Goal: Task Accomplishment & Management: Manage account settings

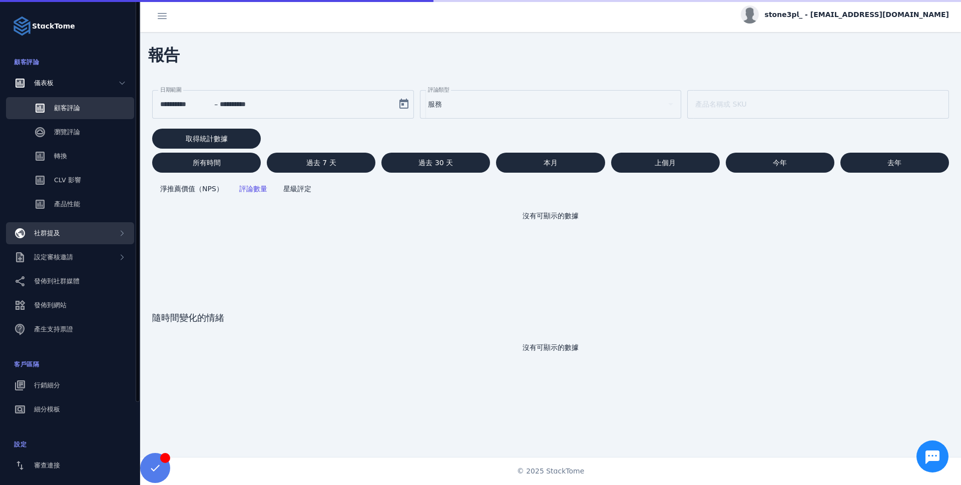
click at [76, 227] on div "社群提及" at bounding box center [70, 233] width 128 height 22
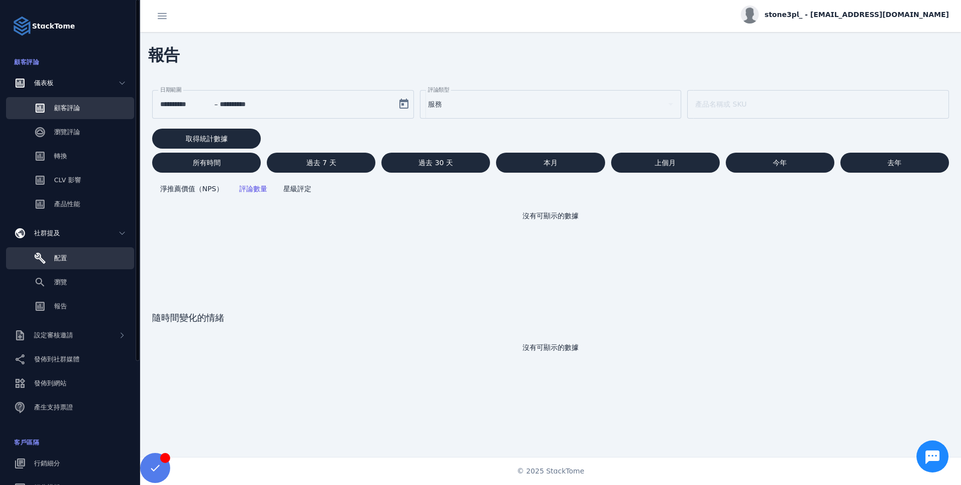
click at [106, 251] on link "配置" at bounding box center [70, 258] width 128 height 22
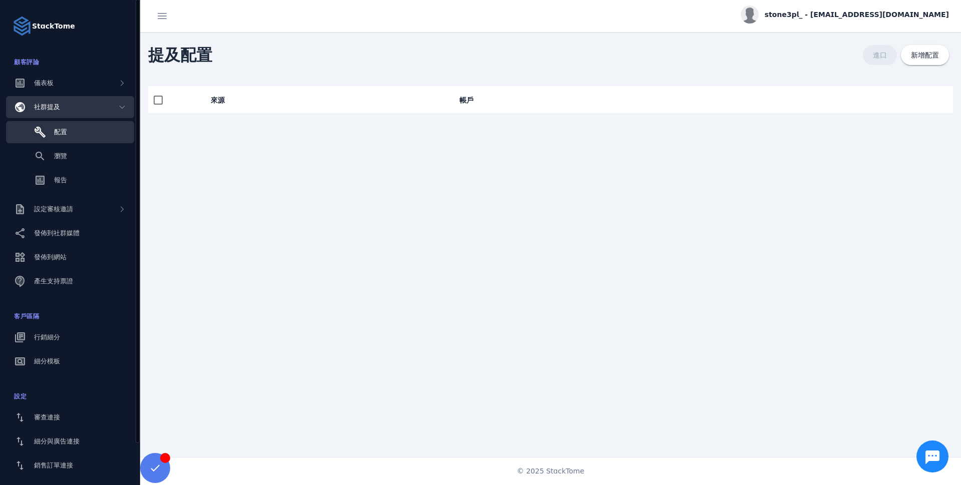
scroll to position [42, 0]
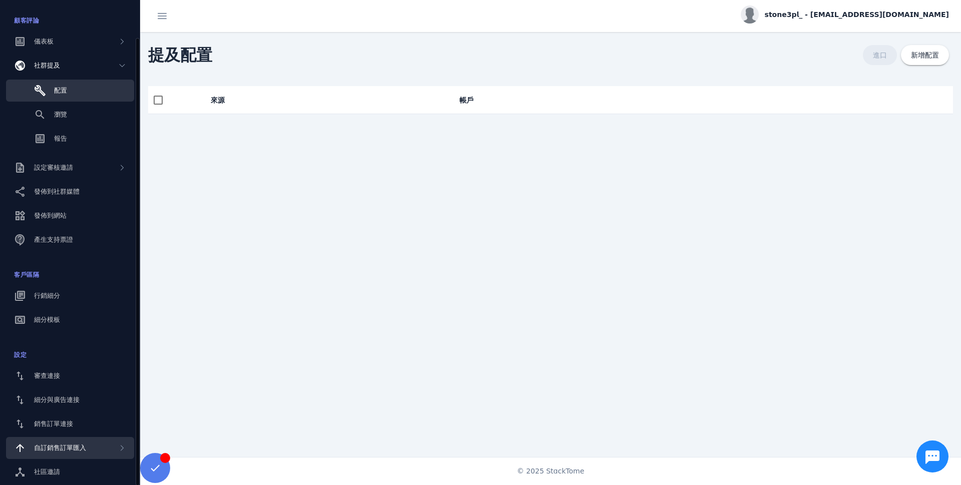
click at [82, 451] on font "自訂銷售訂單匯入" at bounding box center [60, 448] width 52 height 8
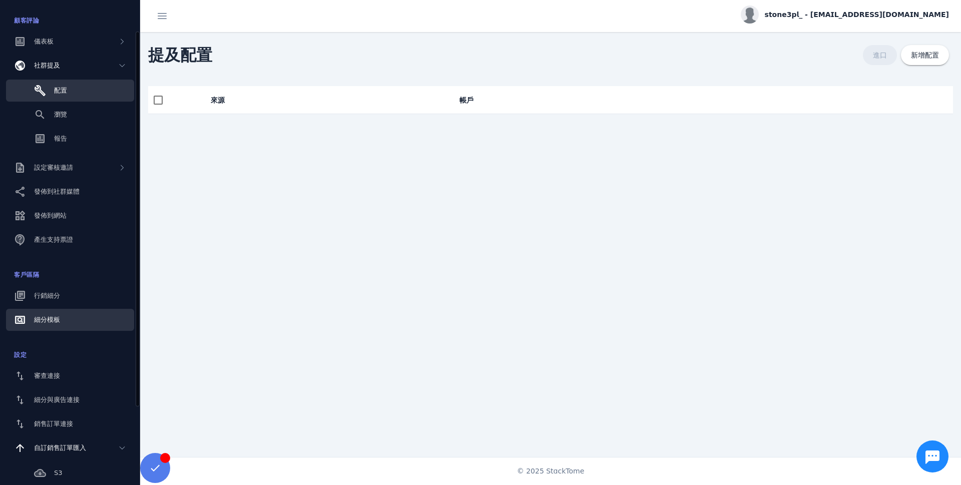
scroll to position [0, 0]
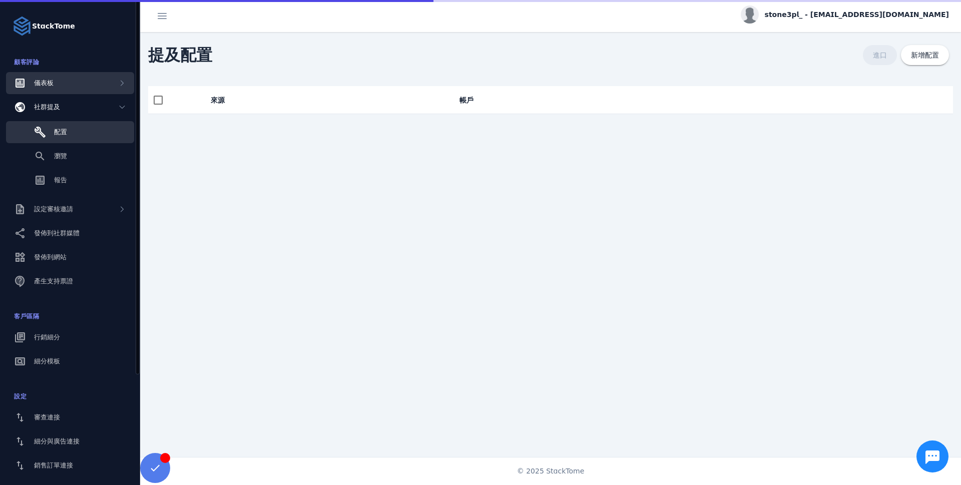
drag, startPoint x: 61, startPoint y: 82, endPoint x: 69, endPoint y: 81, distance: 8.0
click at [61, 82] on div "儀表板" at bounding box center [70, 83] width 128 height 22
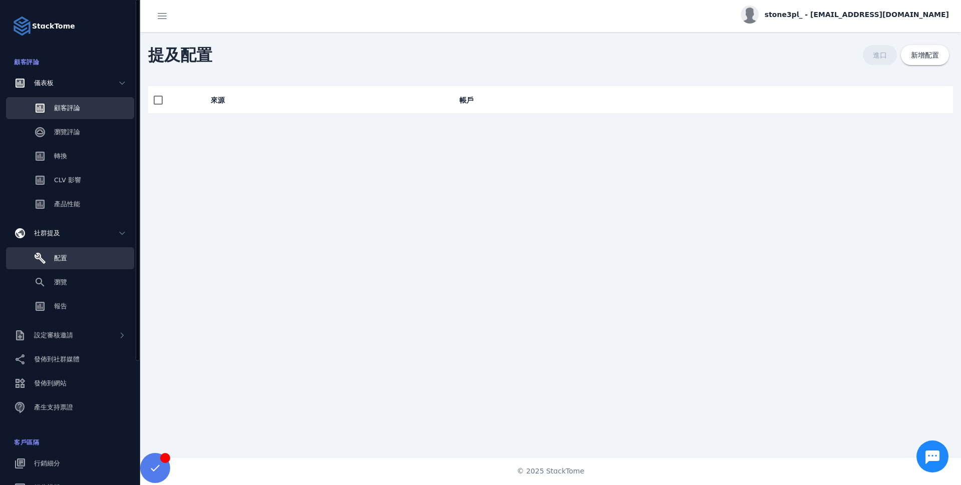
click at [73, 104] on font "顧客評論" at bounding box center [67, 108] width 26 height 8
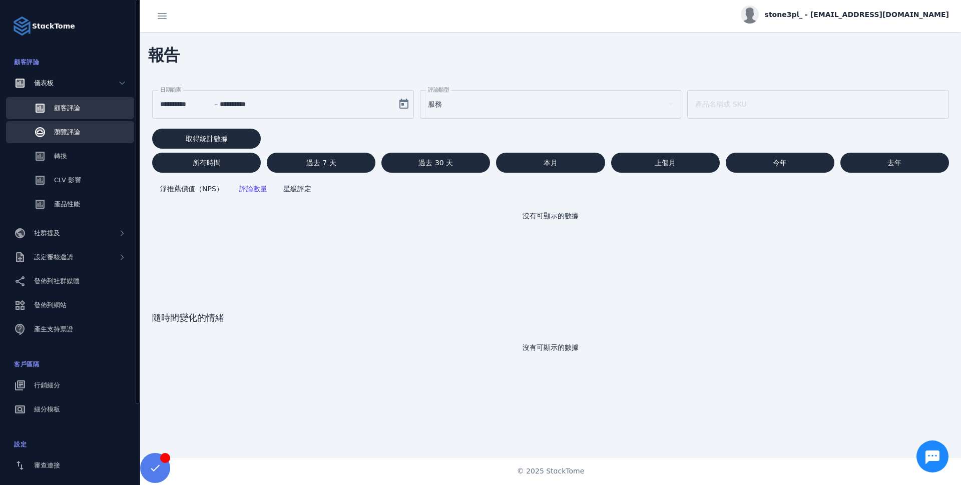
click at [94, 131] on link "瀏覽評論" at bounding box center [70, 132] width 128 height 22
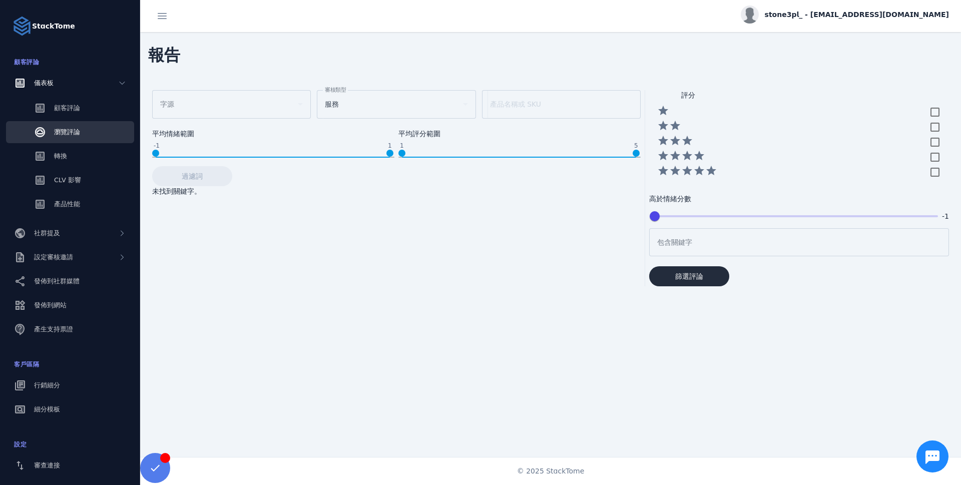
click at [694, 266] on span at bounding box center [689, 276] width 80 height 24
click at [80, 155] on link "轉換" at bounding box center [70, 156] width 128 height 22
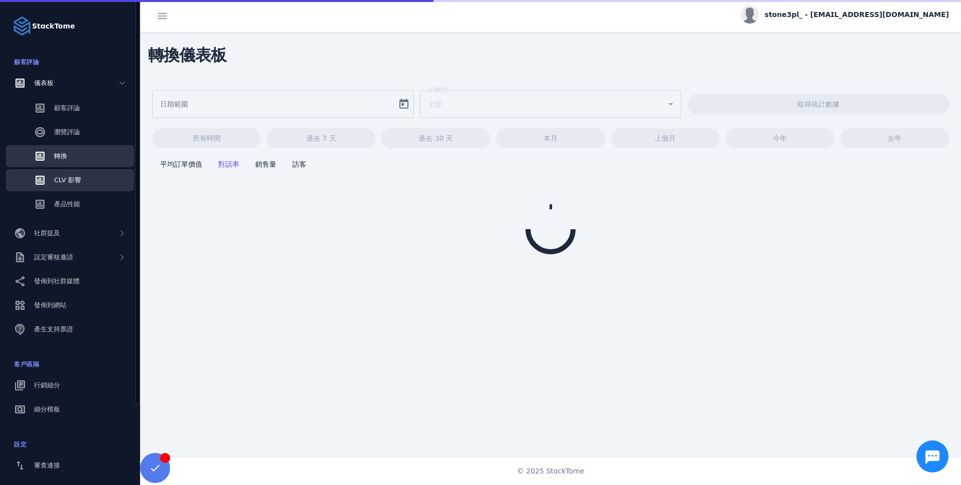
type input "**********"
click at [87, 173] on link "CLV 影響" at bounding box center [70, 180] width 128 height 22
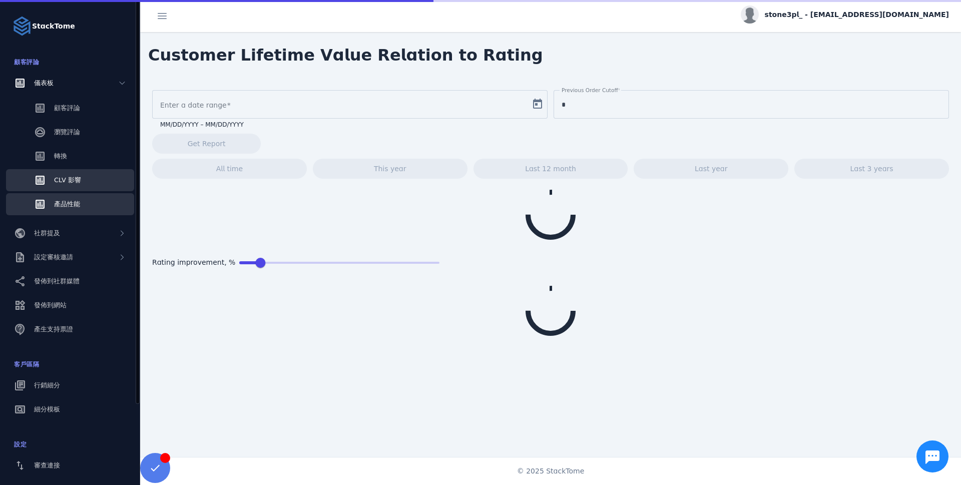
type input "**********"
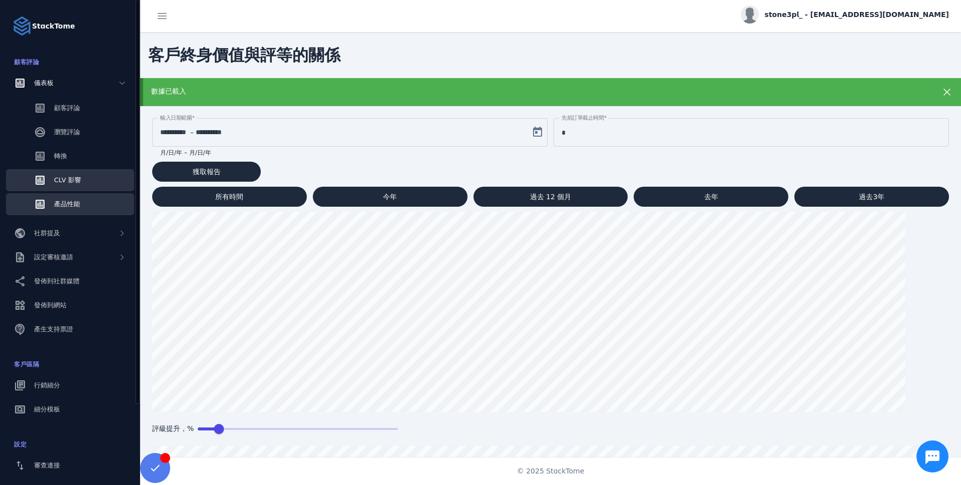
click at [95, 198] on link "產品性能" at bounding box center [70, 204] width 128 height 22
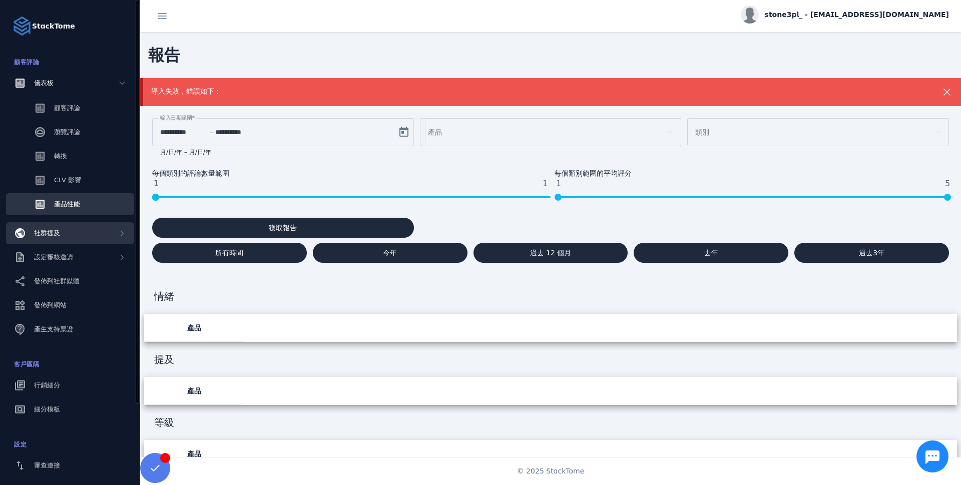
click at [76, 240] on div "社群提及" at bounding box center [70, 233] width 128 height 22
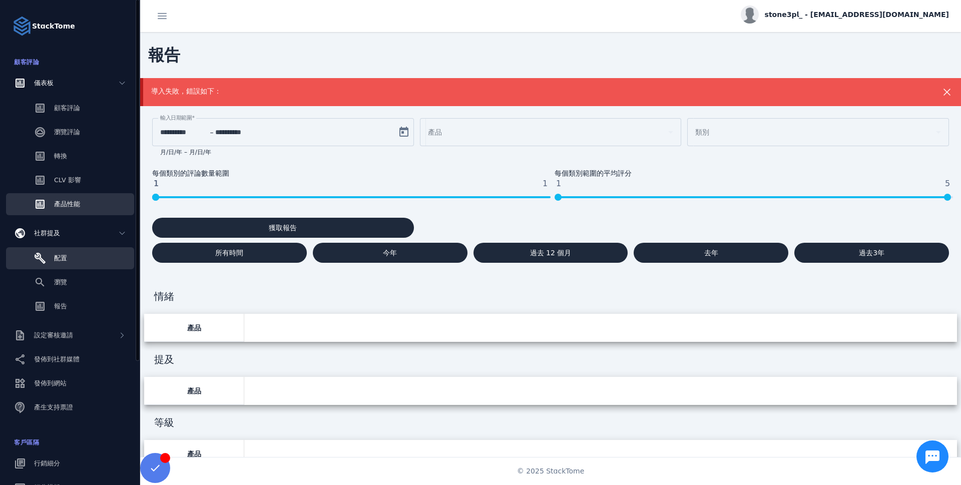
click at [71, 257] on link "配置" at bounding box center [70, 258] width 128 height 22
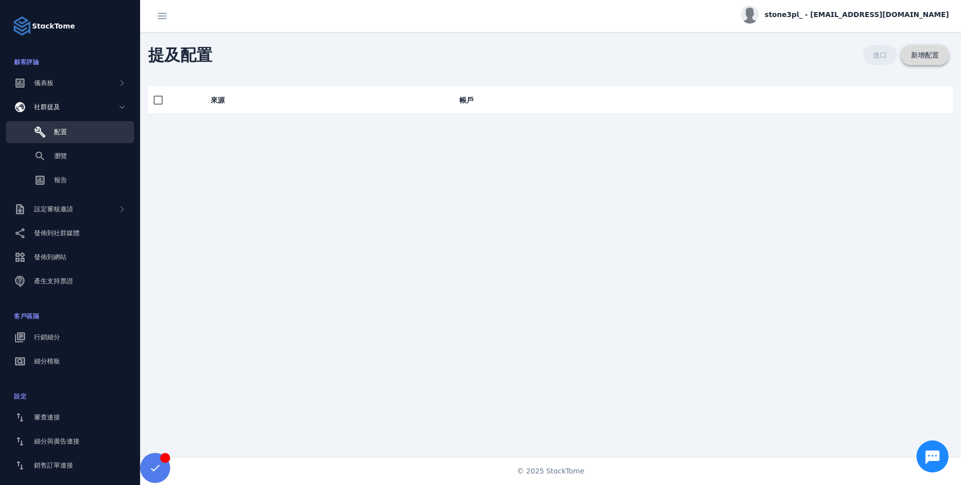
click at [920, 53] on font "新增配置" at bounding box center [925, 55] width 28 height 8
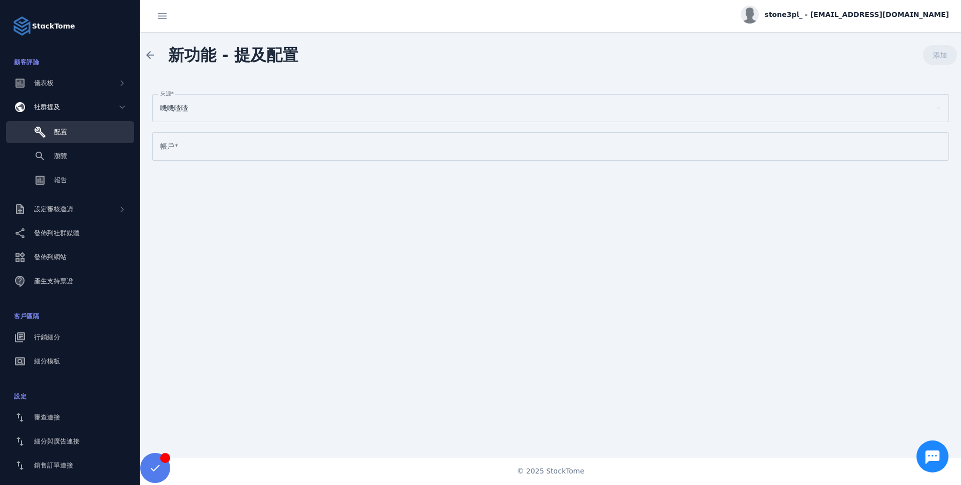
click at [170, 144] on font "帳戶" at bounding box center [167, 146] width 14 height 8
click at [170, 144] on input "帳戶" at bounding box center [550, 147] width 781 height 12
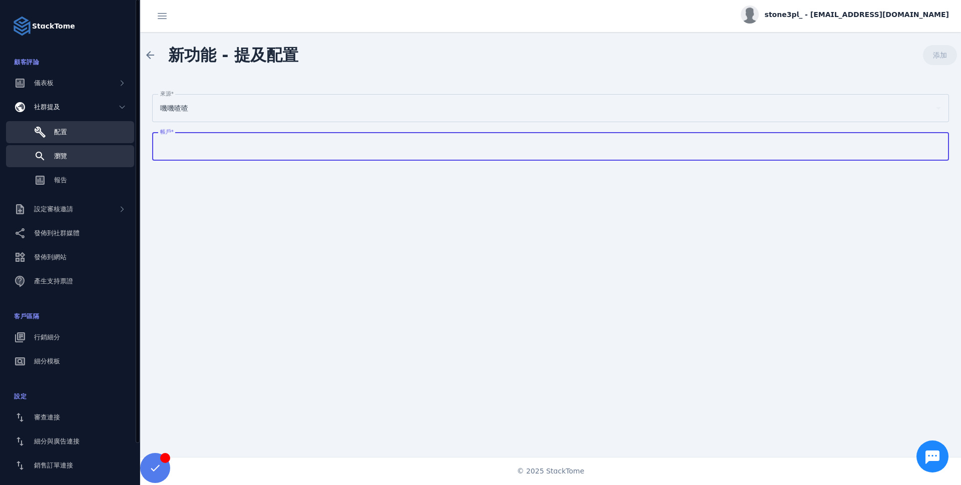
click at [67, 155] on font "瀏覽" at bounding box center [60, 156] width 13 height 8
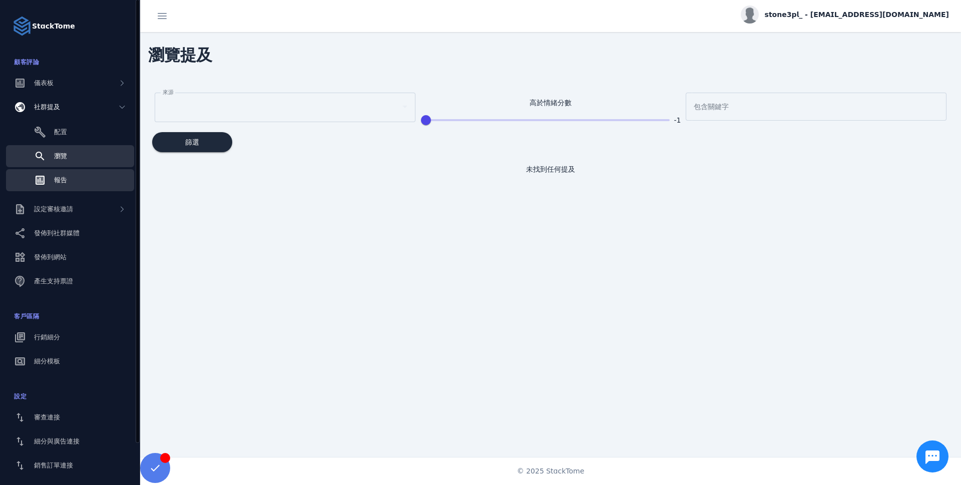
click at [81, 179] on link "報告" at bounding box center [70, 180] width 128 height 22
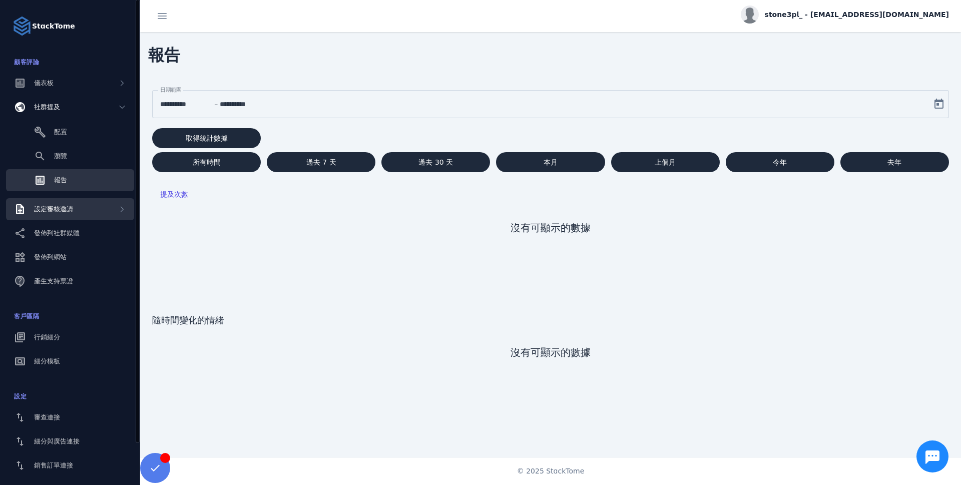
click at [82, 214] on div "設定審核邀請" at bounding box center [70, 209] width 128 height 22
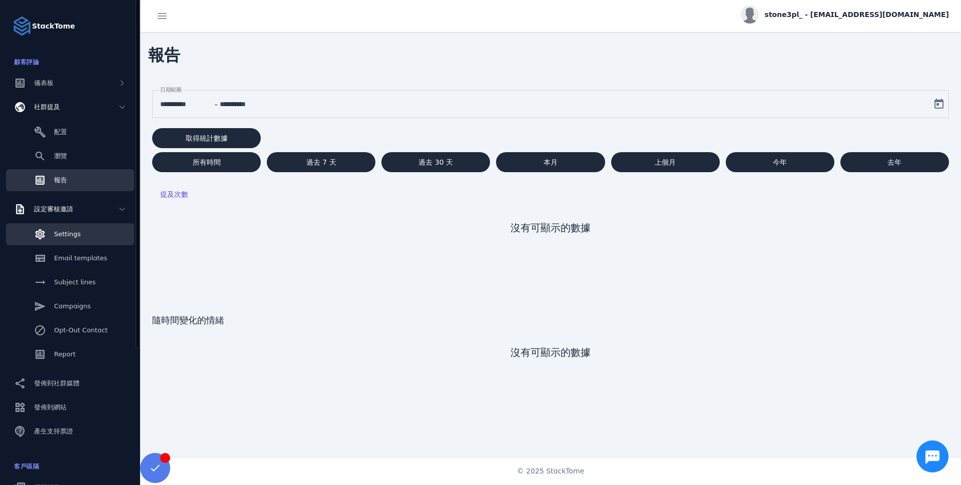
click at [80, 232] on link "Settings" at bounding box center [70, 234] width 128 height 22
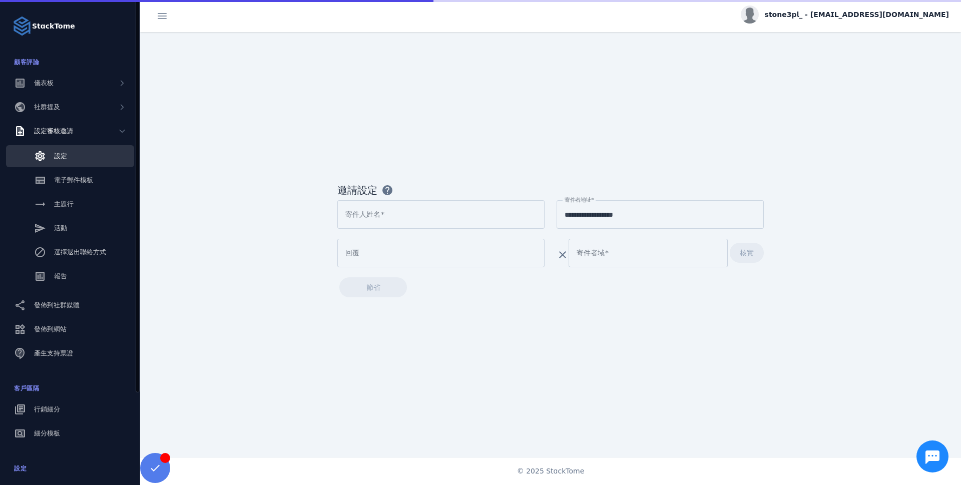
type input "*********"
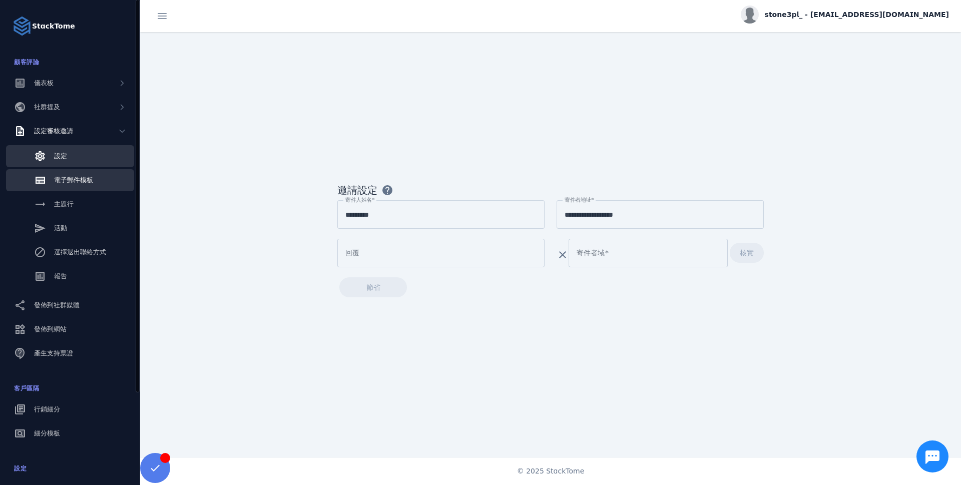
click at [112, 185] on link "電子郵件模板" at bounding box center [70, 180] width 128 height 22
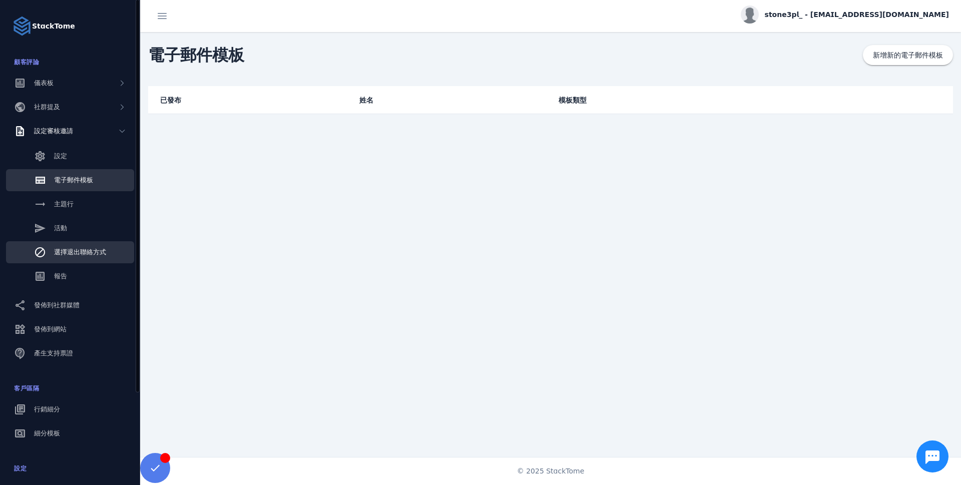
scroll to position [114, 0]
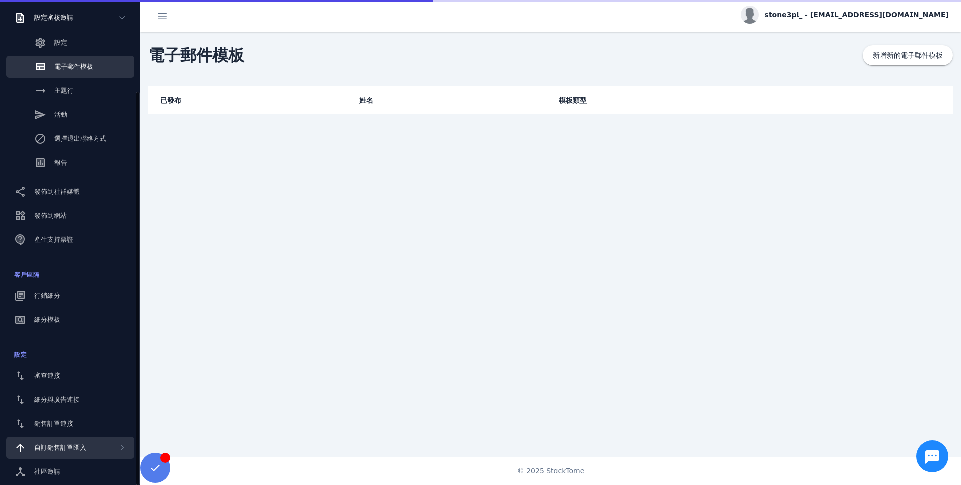
click at [69, 449] on font "自訂銷售訂單匯入" at bounding box center [60, 448] width 52 height 8
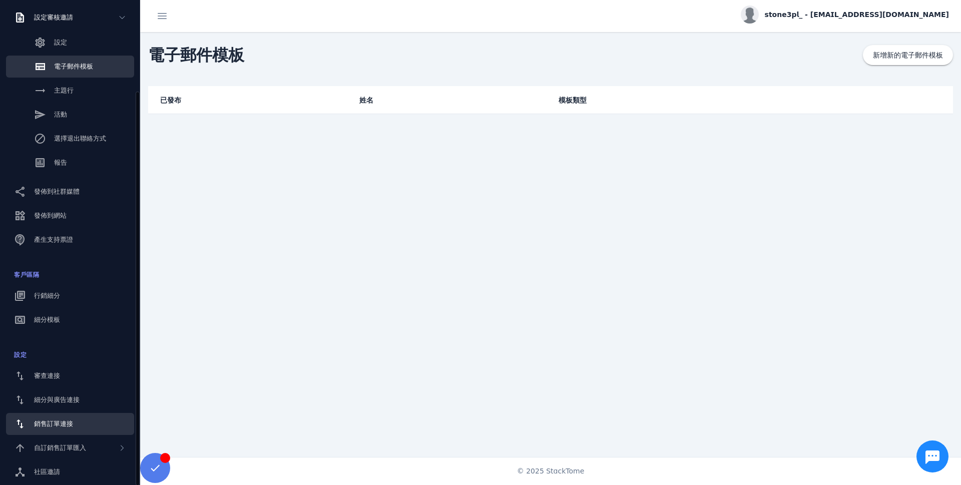
click at [71, 428] on font "銷售訂單連接" at bounding box center [53, 424] width 39 height 8
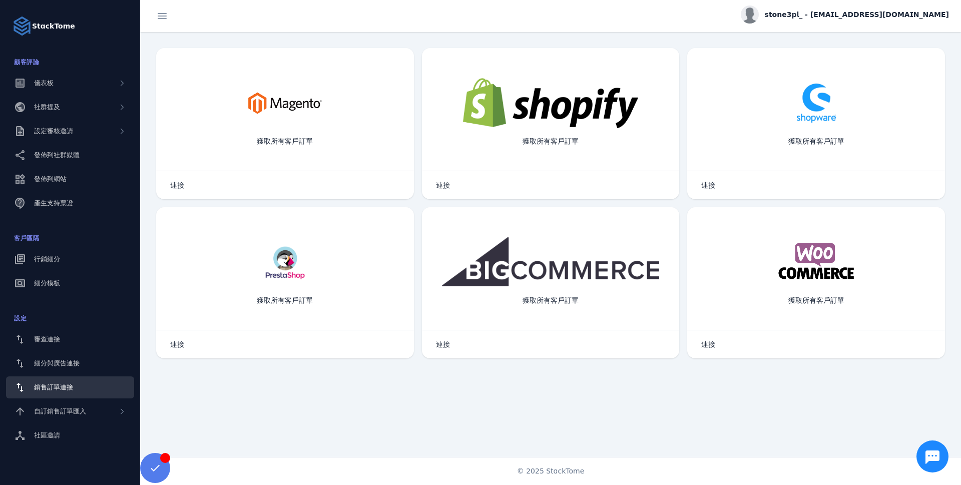
click at [75, 424] on fuse-vertical-navigation-group-item "設定 審查連接 細分與廣告連接 銷售訂單連接 自訂銷售訂單匯入 社區邀請" at bounding box center [70, 378] width 140 height 140
click at [73, 434] on link "社區邀請" at bounding box center [70, 436] width 128 height 22
click at [79, 359] on div "細分與廣告連接" at bounding box center [57, 364] width 46 height 10
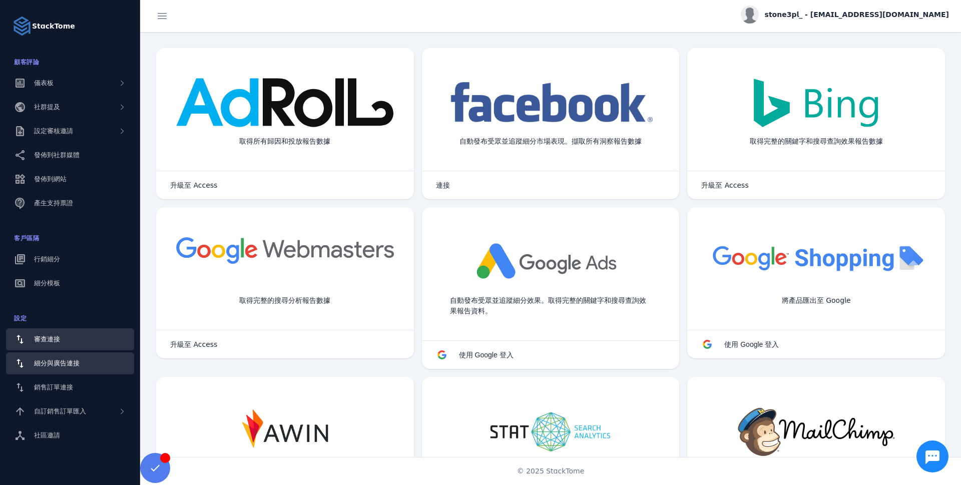
click at [56, 343] on div "審查連接" at bounding box center [47, 339] width 26 height 10
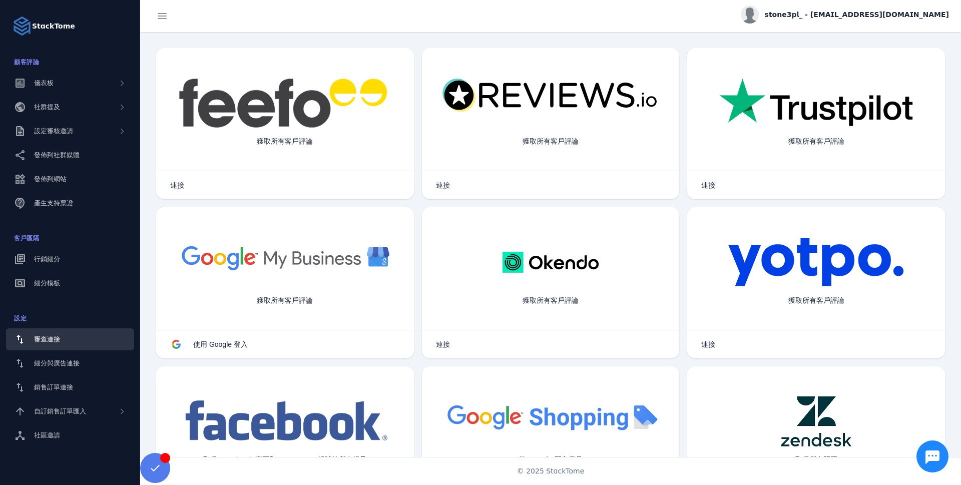
click at [829, 138] on font "獲取所有客戶評論" at bounding box center [817, 141] width 56 height 8
click at [818, 96] on img at bounding box center [817, 103] width 194 height 50
click at [707, 186] on font "連接" at bounding box center [708, 185] width 14 height 8
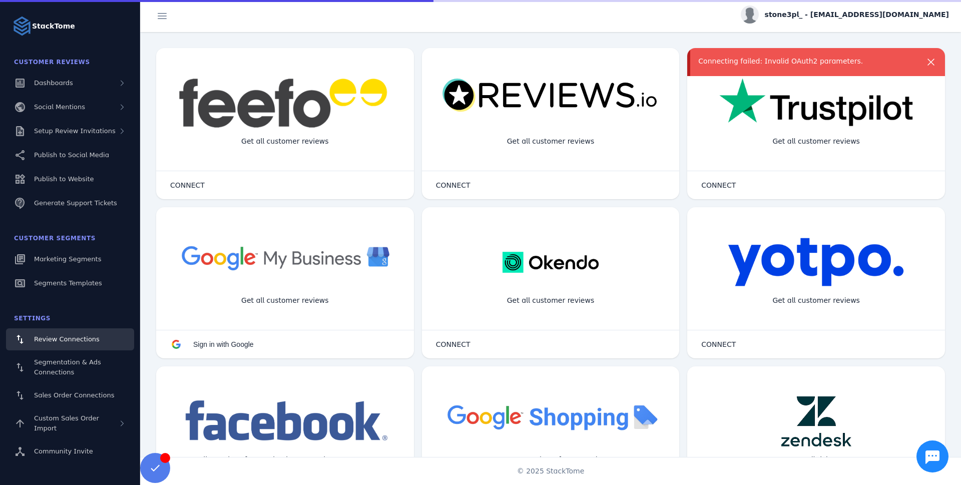
scroll to position [12, 0]
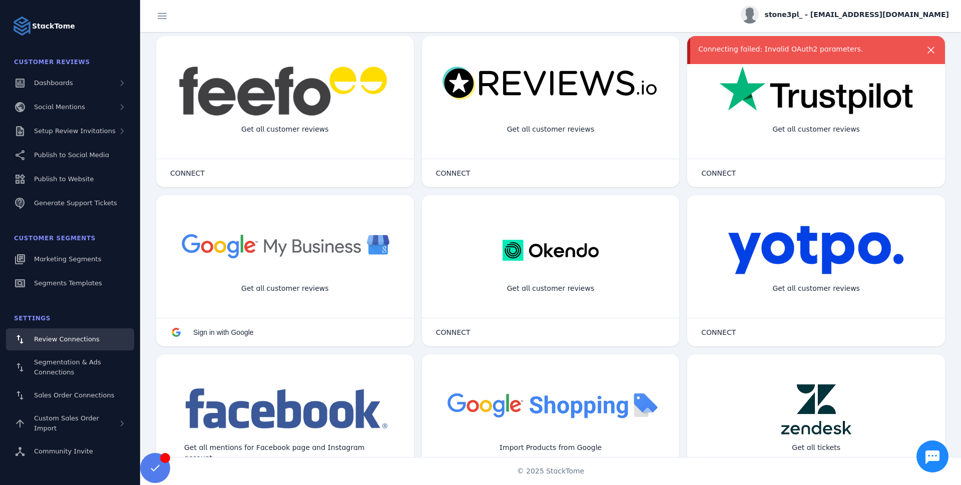
click at [830, 49] on div "Connecting failed: Invalid OAuth2 parameters." at bounding box center [805, 49] width 215 height 11
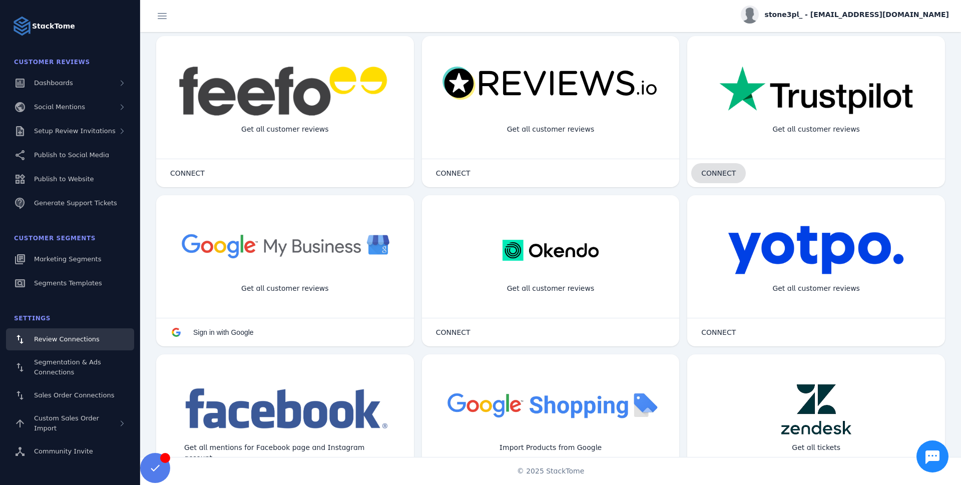
click at [728, 175] on span "CONNECT" at bounding box center [718, 173] width 35 height 7
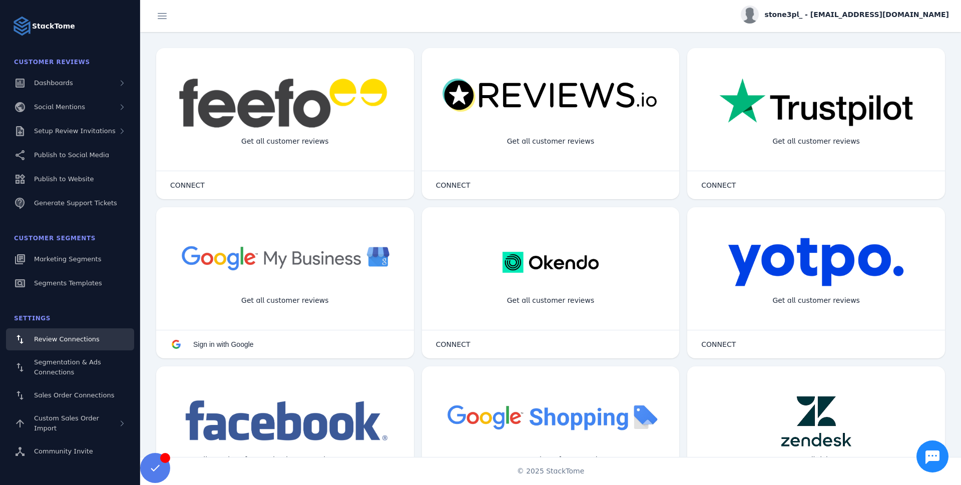
click at [798, 135] on div "Get all customer reviews" at bounding box center [817, 141] width 104 height 27
click at [808, 143] on div "Get all customer reviews" at bounding box center [817, 141] width 104 height 27
click at [802, 80] on img at bounding box center [817, 103] width 194 height 50
click at [706, 178] on span at bounding box center [718, 185] width 55 height 24
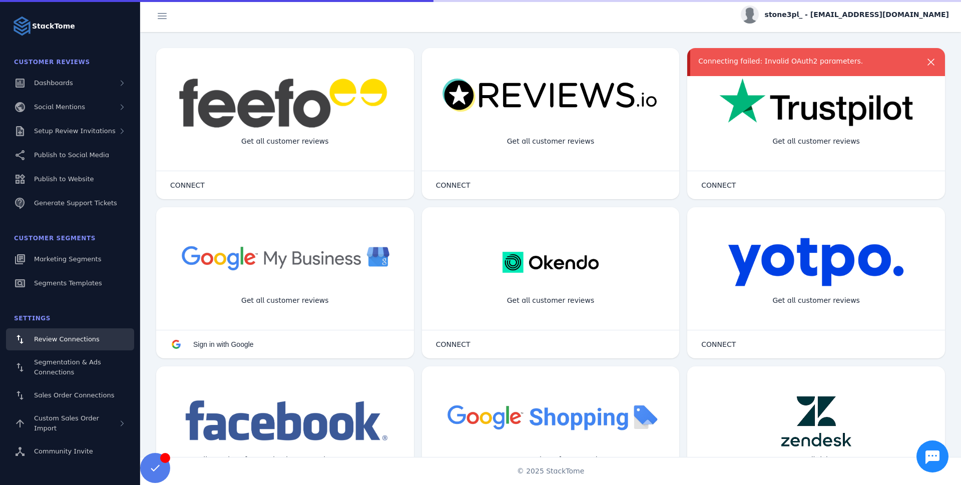
scroll to position [12, 0]
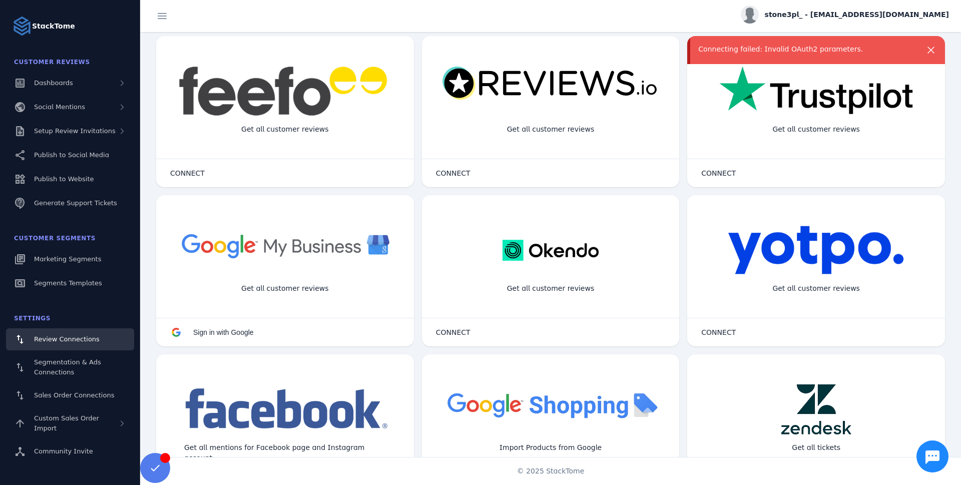
click at [799, 104] on img at bounding box center [817, 91] width 194 height 50
click at [728, 173] on span "CONNECT" at bounding box center [718, 173] width 35 height 7
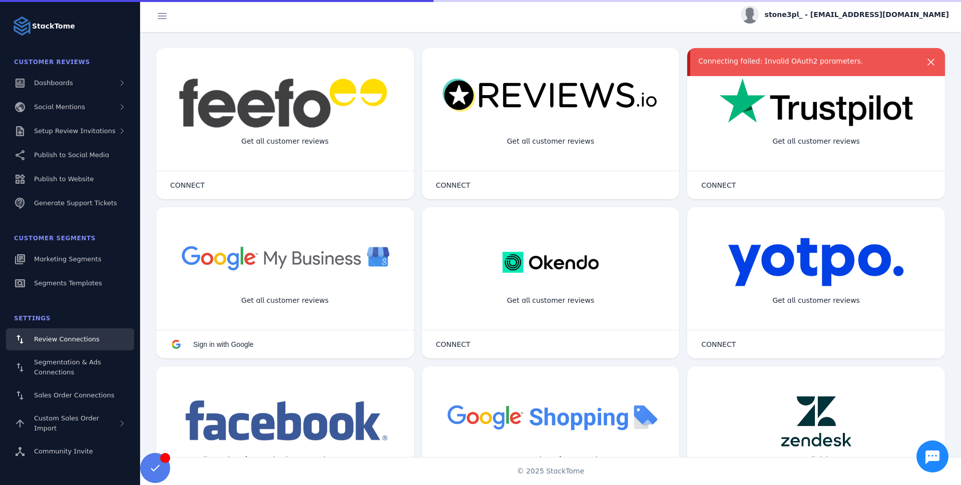
scroll to position [12, 0]
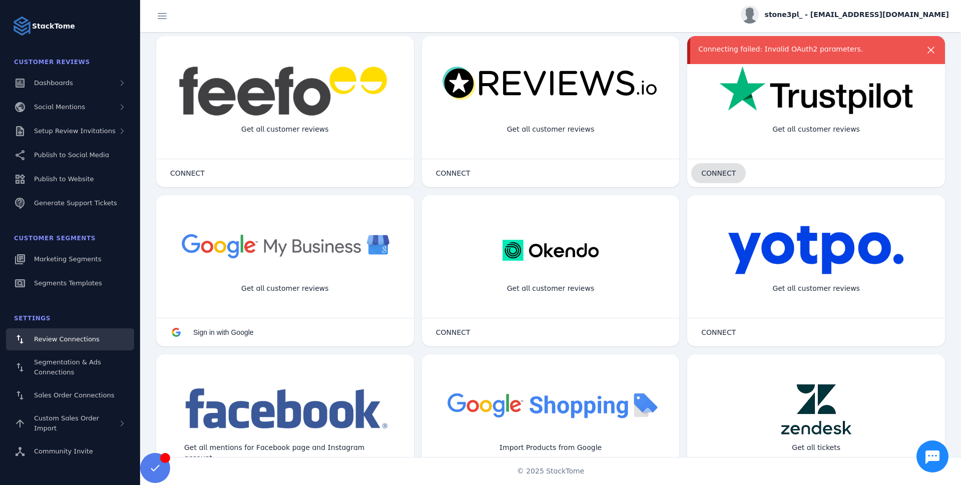
click at [704, 170] on span "CONNECT" at bounding box center [718, 173] width 35 height 7
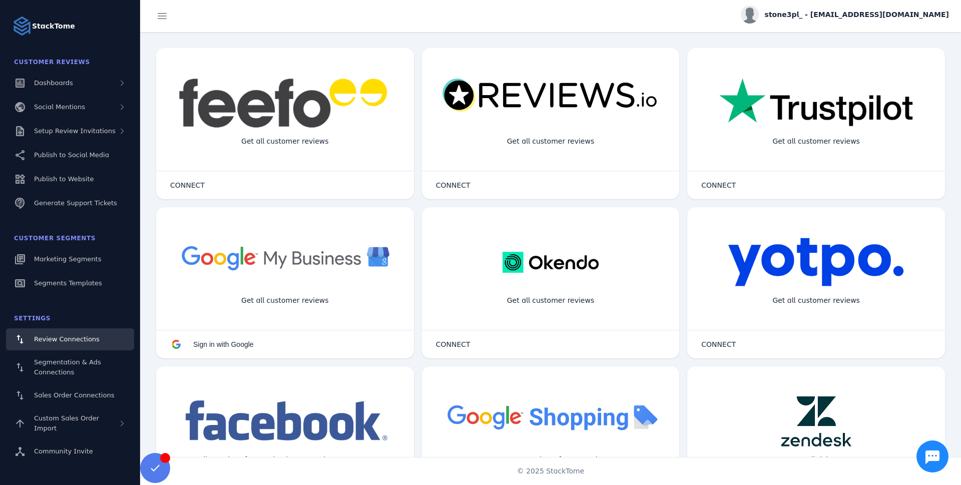
click at [768, 114] on img at bounding box center [817, 103] width 194 height 50
click at [725, 190] on span at bounding box center [718, 185] width 55 height 24
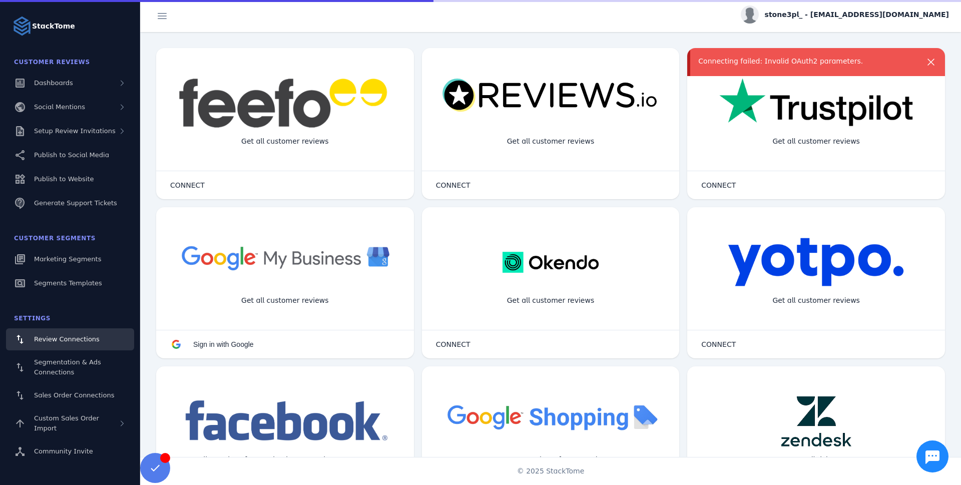
scroll to position [12, 0]
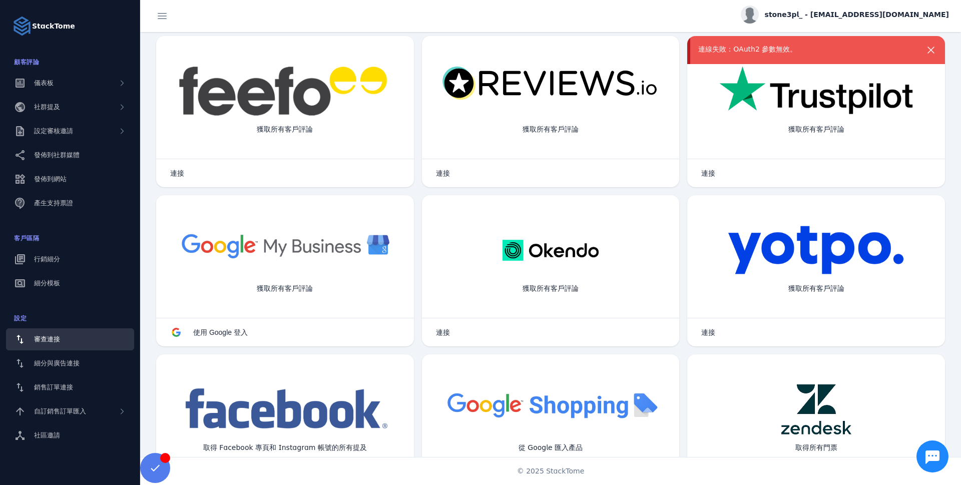
click at [886, 94] on img at bounding box center [817, 91] width 194 height 50
click at [709, 173] on font "連接" at bounding box center [708, 173] width 14 height 8
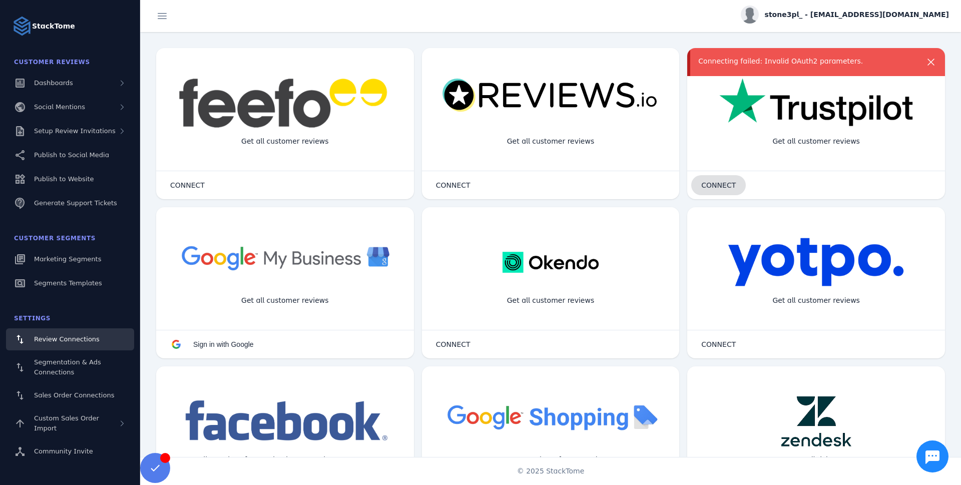
click at [725, 182] on span "CONNECT" at bounding box center [718, 185] width 35 height 7
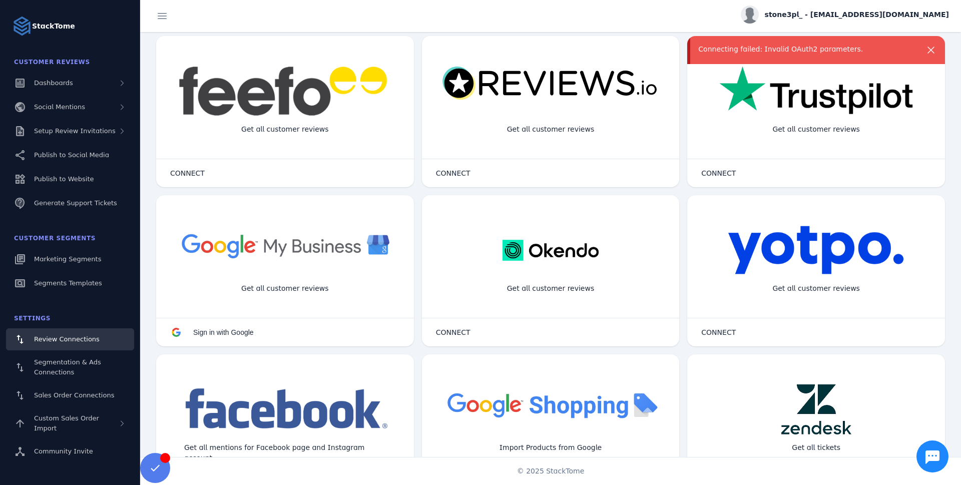
click at [927, 462] on icon "Chat button" at bounding box center [933, 458] width 14 height 14
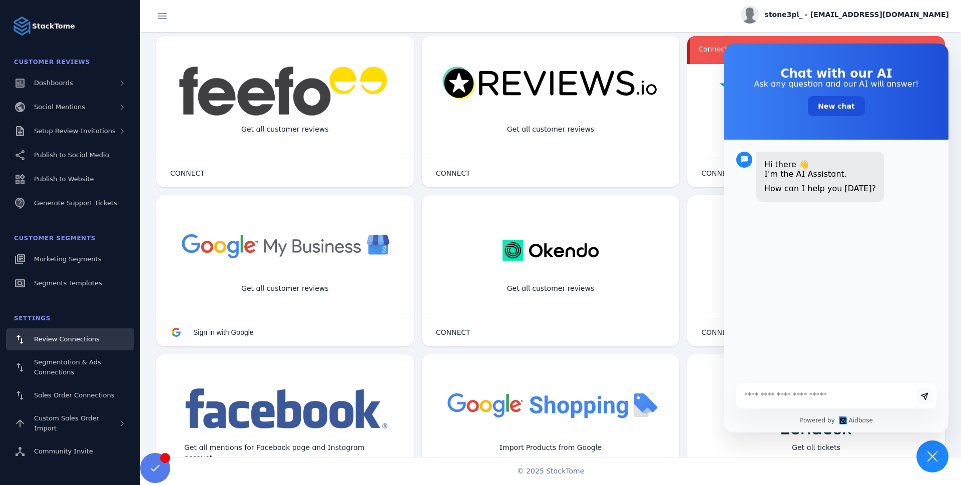
click at [813, 399] on textarea at bounding box center [826, 396] width 178 height 10
click at [707, 115] on div at bounding box center [816, 91] width 218 height 50
click at [941, 458] on button "Chat button" at bounding box center [933, 457] width 32 height 32
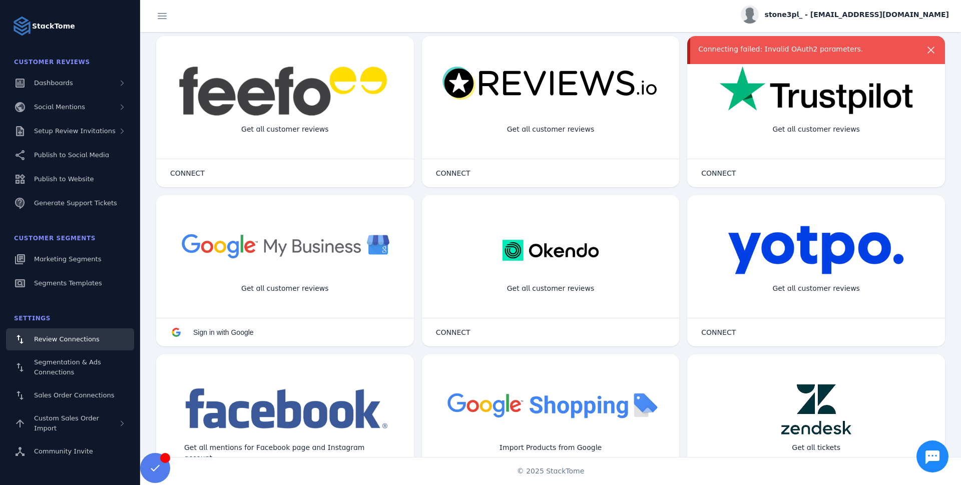
click at [924, 466] on div "Chat button" at bounding box center [933, 457] width 32 height 32
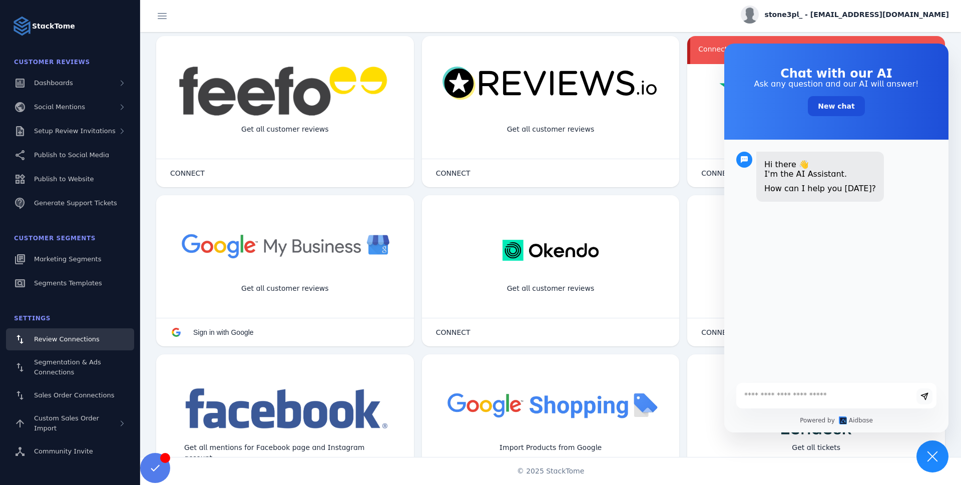
click at [811, 391] on textarea at bounding box center [826, 396] width 178 height 10
type textarea "**********"
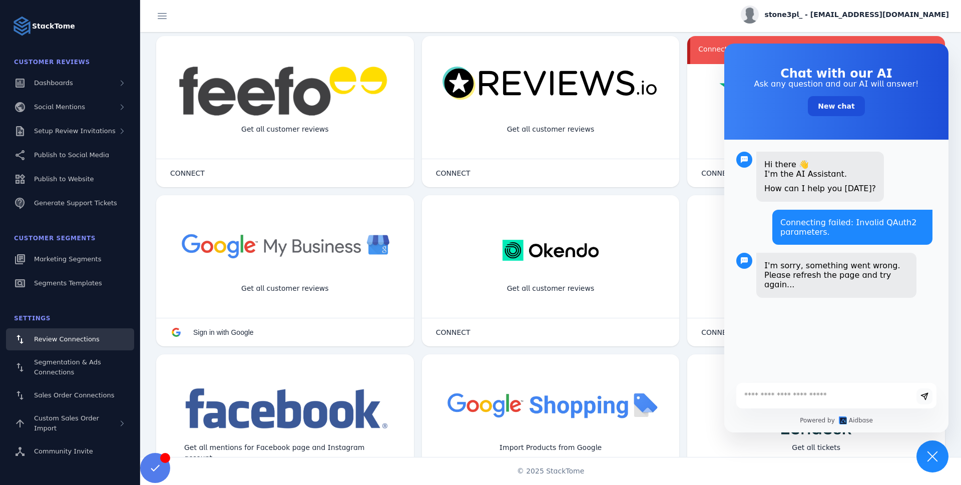
click at [684, 189] on connection-item "more_vert Get all customer reviews CONNECT Connecting failed: Invalid OAuth2 pa…" at bounding box center [816, 111] width 266 height 159
click at [936, 454] on icon "Chat button" at bounding box center [933, 457] width 11 height 11
